Goal: Task Accomplishment & Management: Complete application form

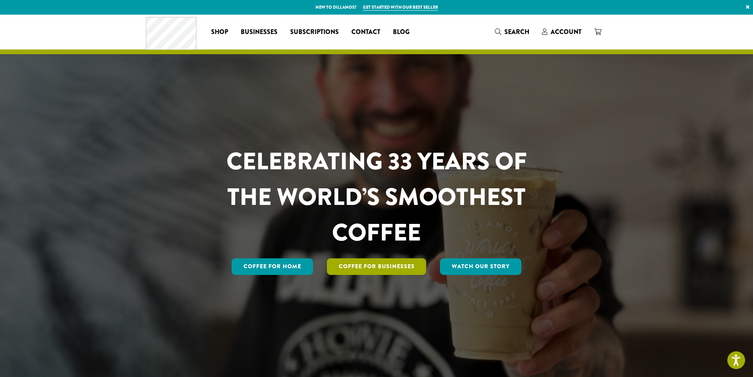
click at [394, 265] on link "Coffee For Businesses" at bounding box center [377, 266] width 100 height 17
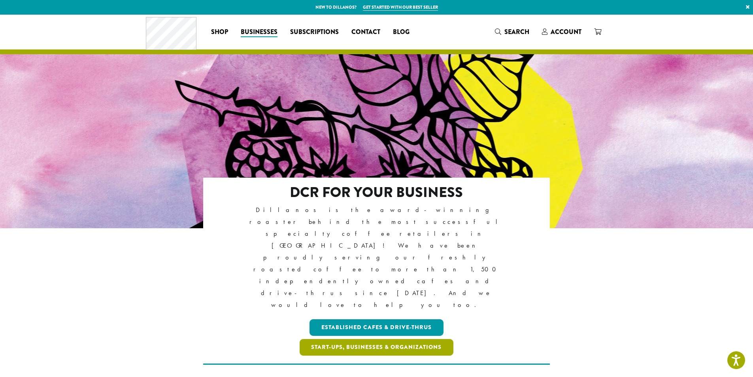
click at [378, 339] on link "Start-ups, Businesses & Organizations" at bounding box center [376, 347] width 154 height 17
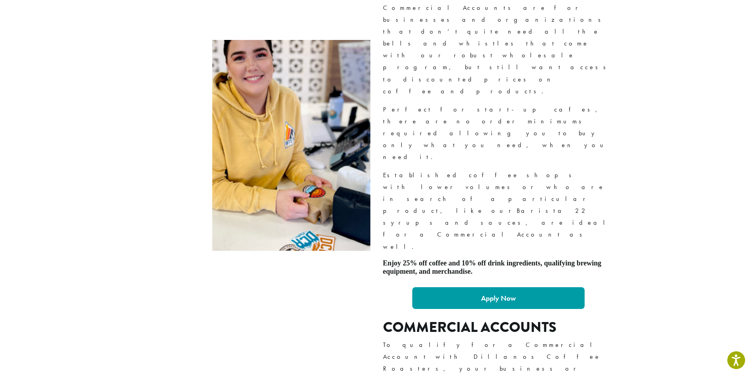
scroll to position [514, 0]
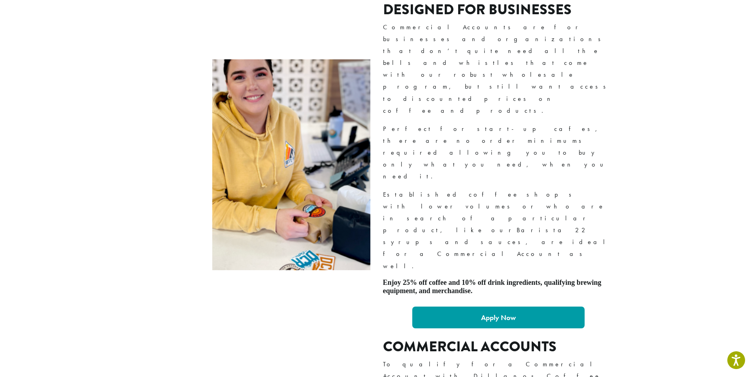
click at [498, 313] on strong "Apply Now" at bounding box center [498, 317] width 35 height 9
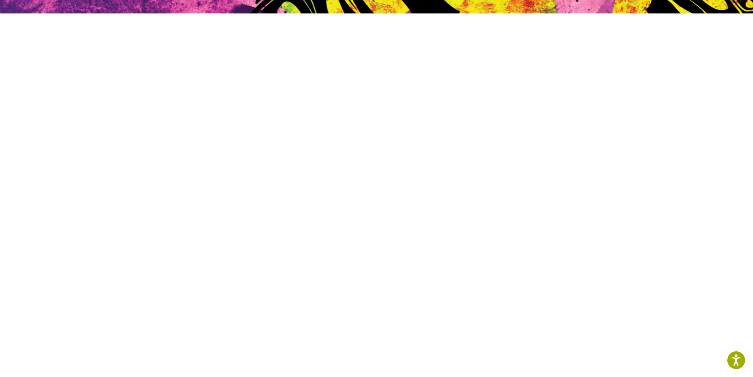
scroll to position [169, 0]
